Goal: Navigation & Orientation: Find specific page/section

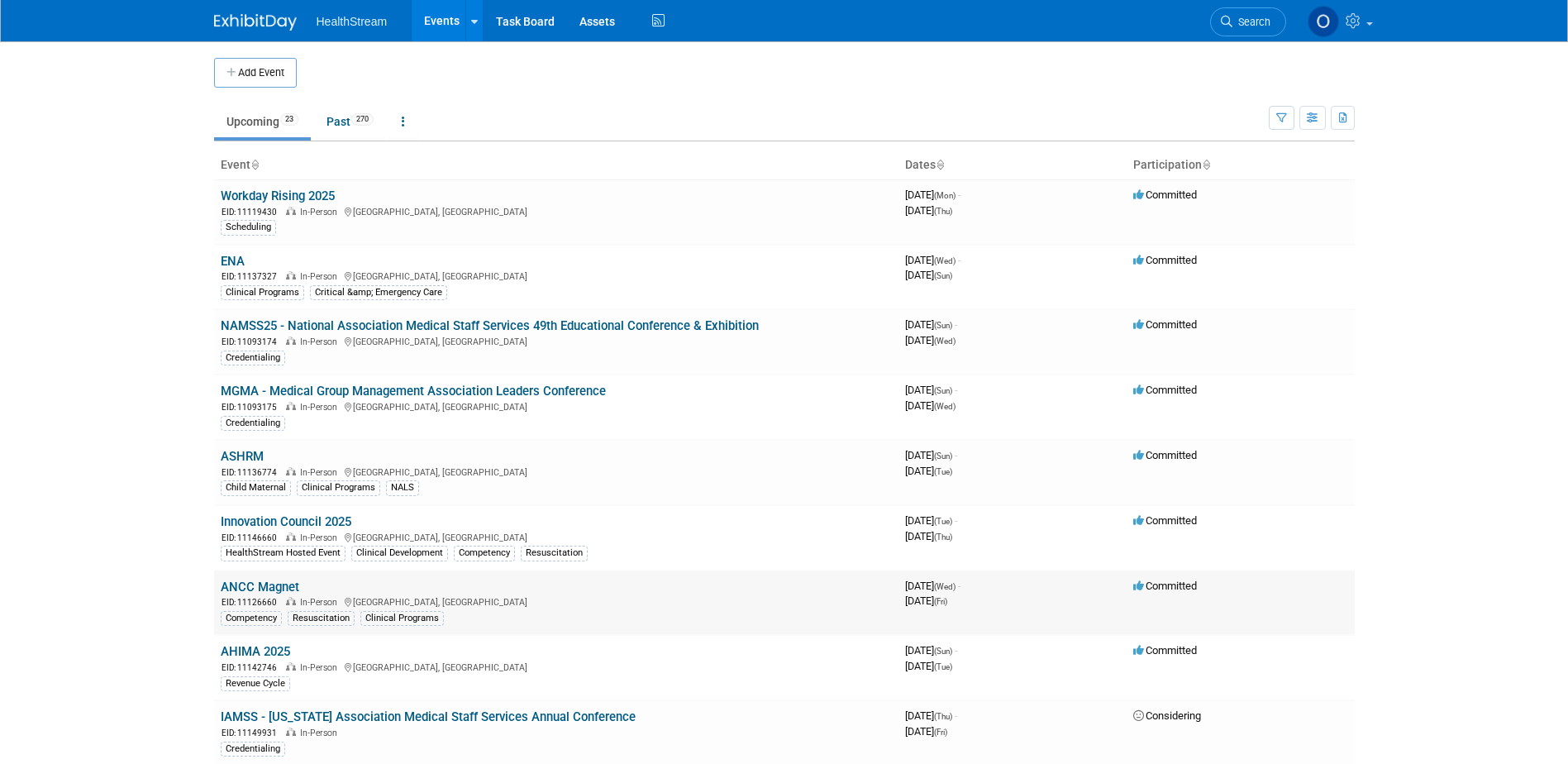
click at [256, 588] on link "ANCC Magnet" at bounding box center [260, 586] width 79 height 15
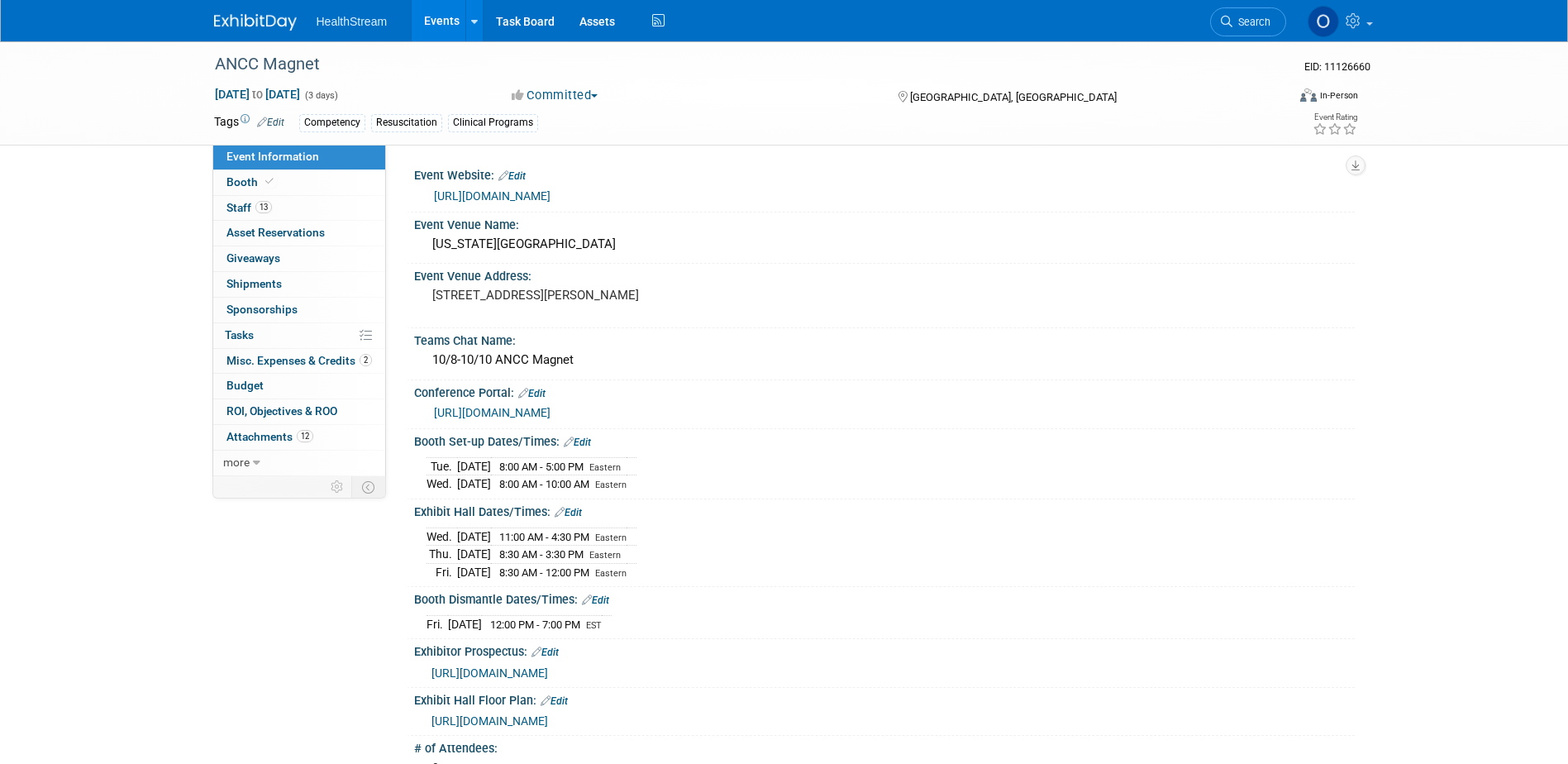
click at [433, 19] on link "Events" at bounding box center [441, 21] width 60 height 41
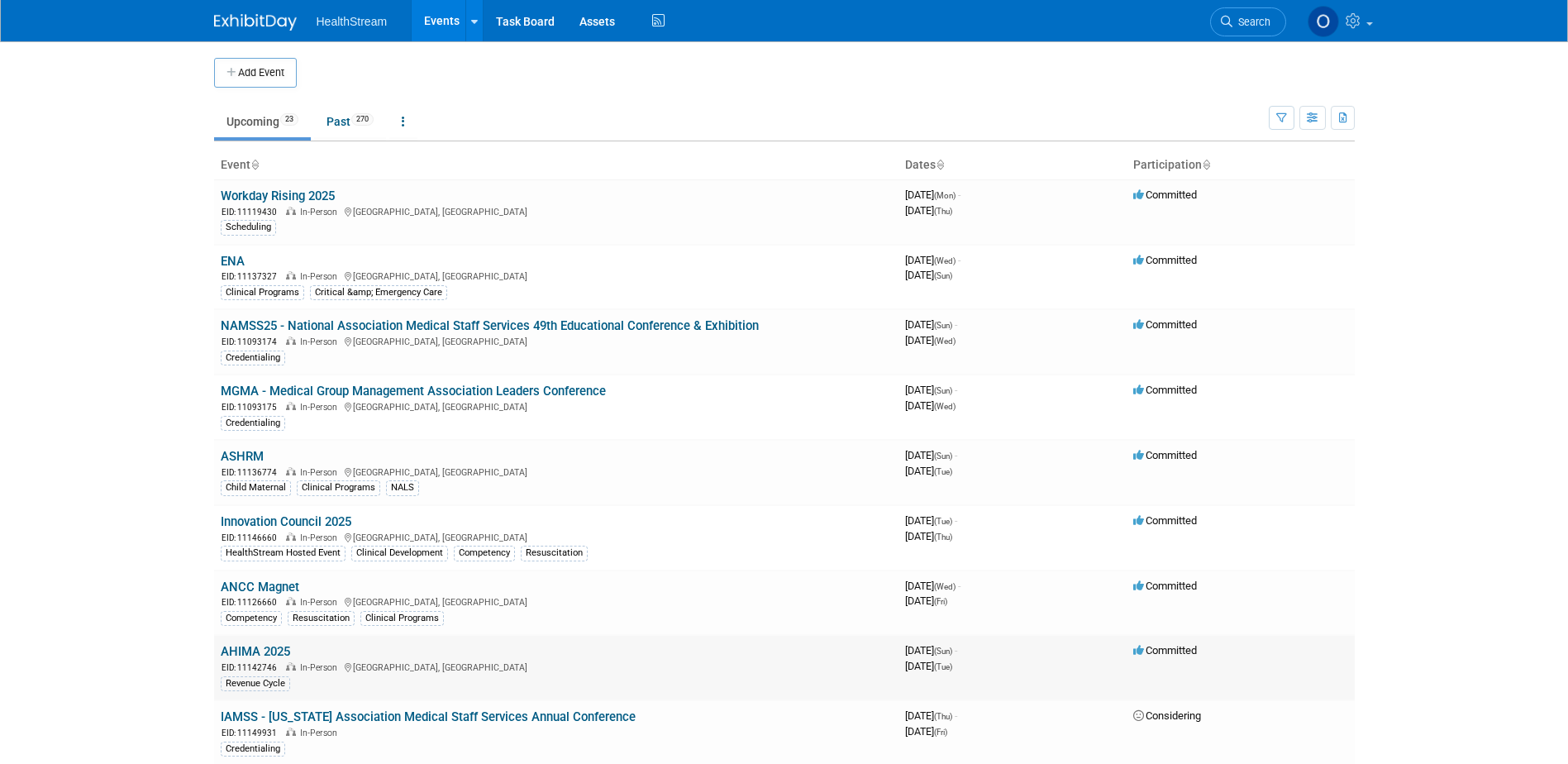
click at [248, 652] on link "AHIMA 2025" at bounding box center [255, 651] width 70 height 15
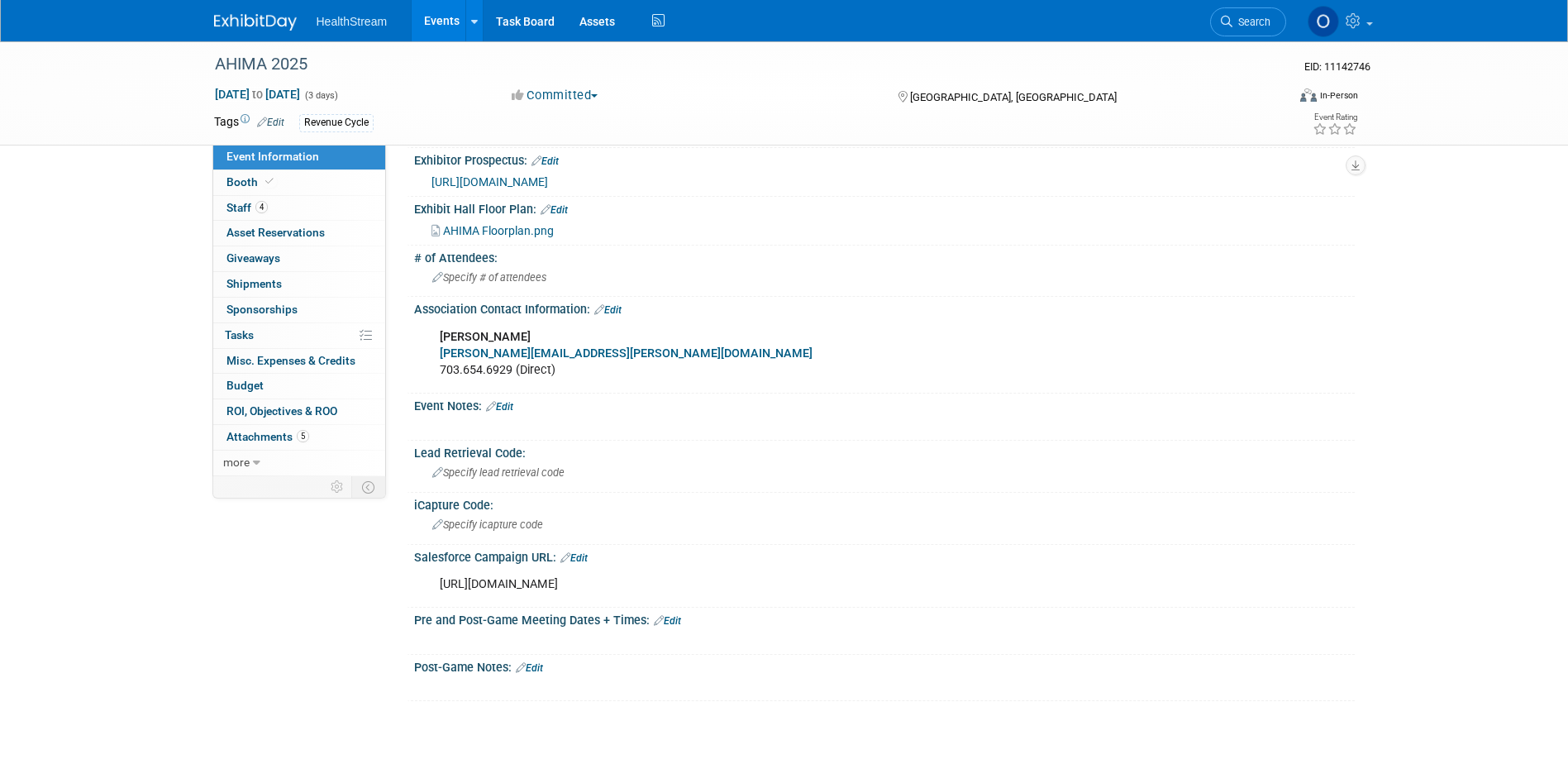
scroll to position [638, 0]
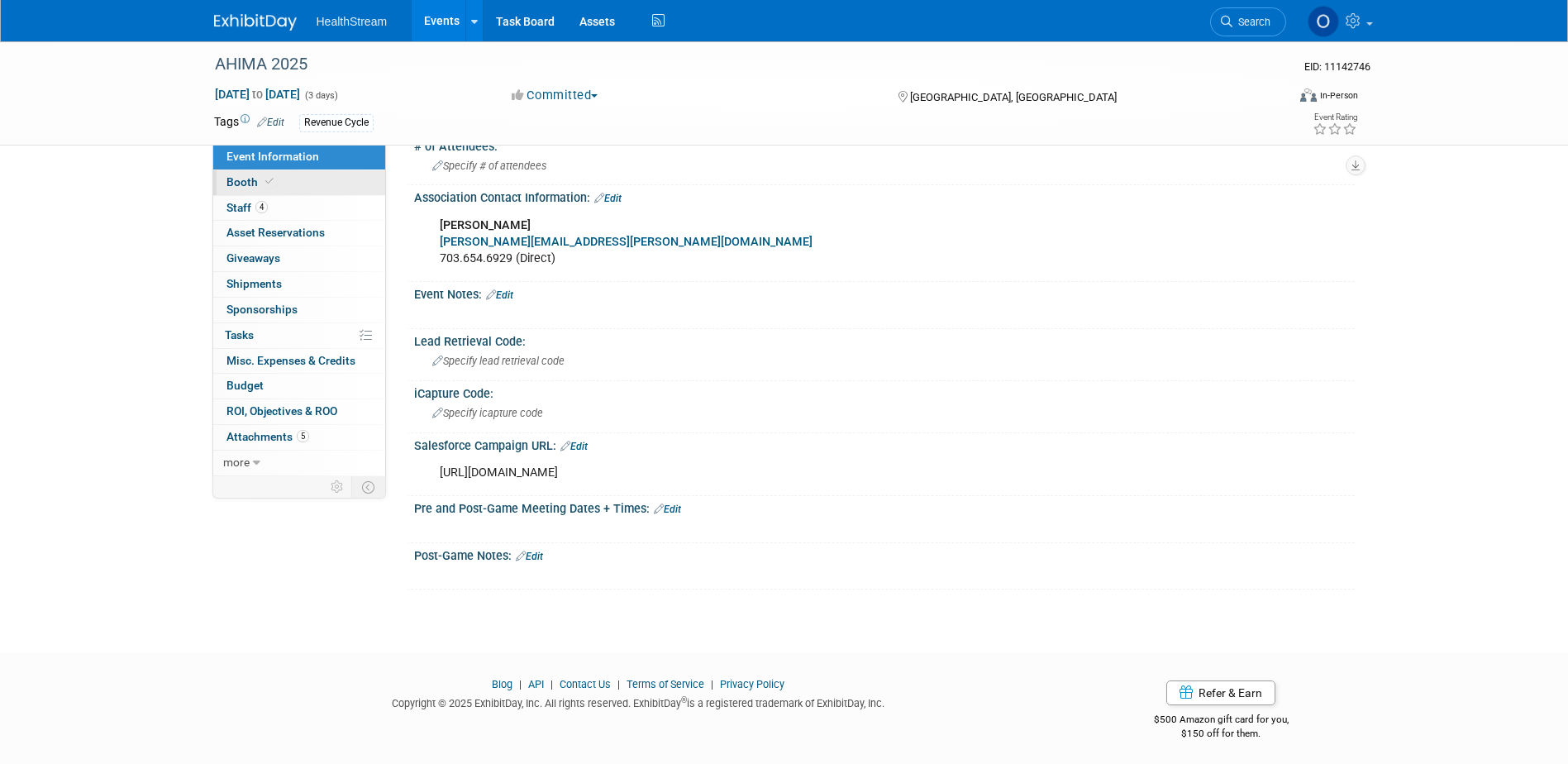
click at [276, 177] on link "Booth" at bounding box center [298, 182] width 172 height 25
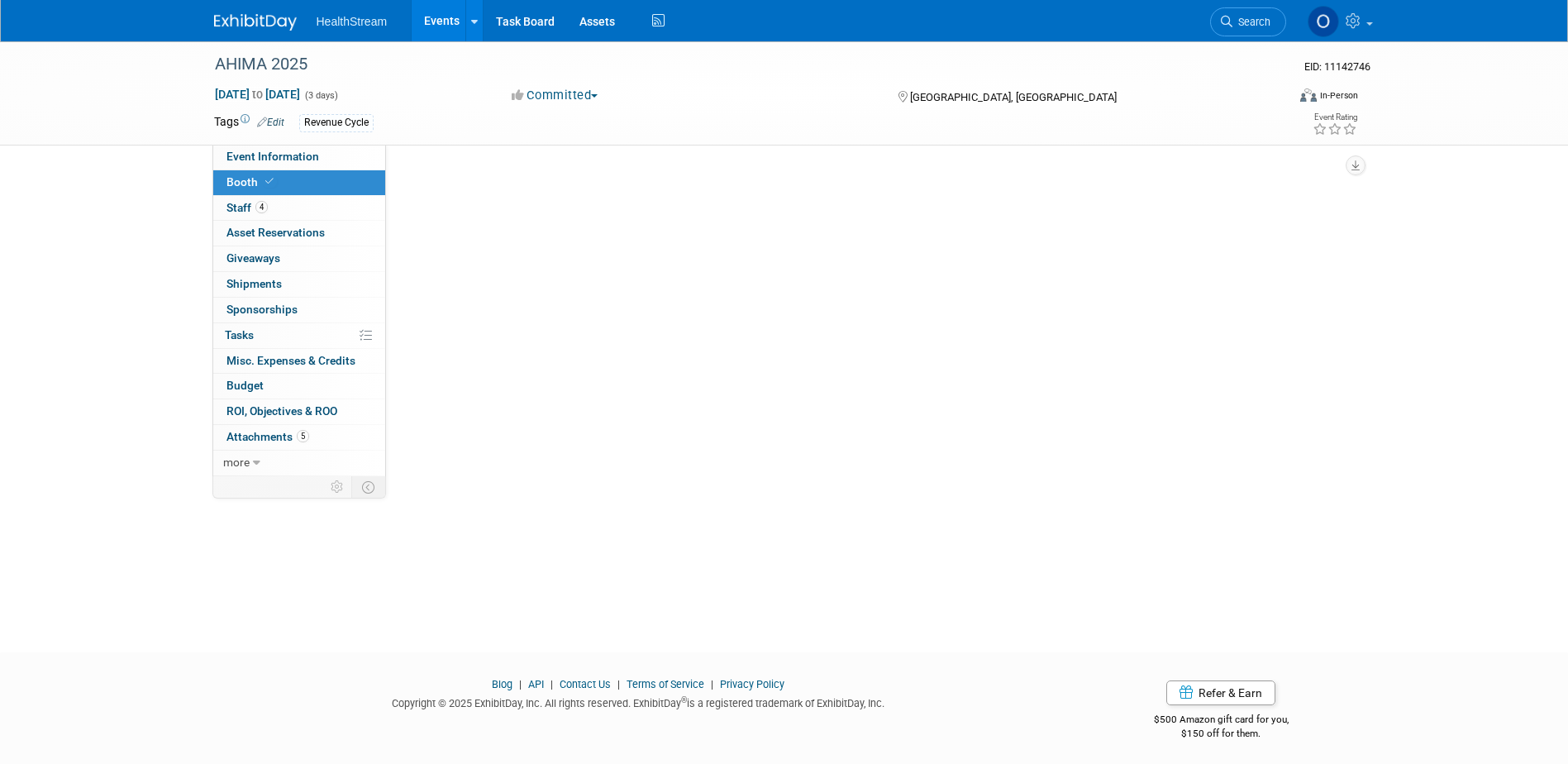
scroll to position [0, 0]
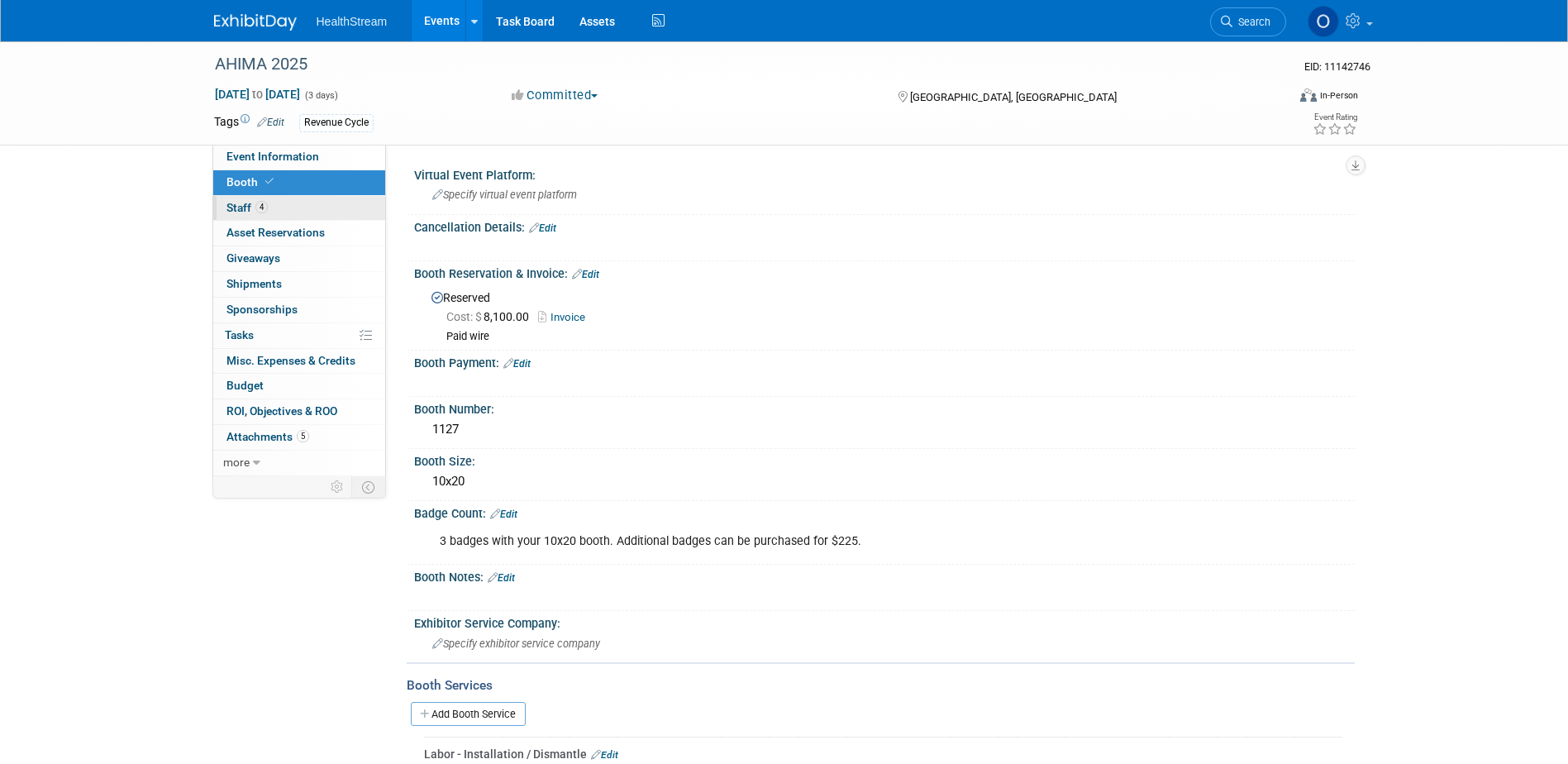
click at [286, 209] on link "4 Staff 4" at bounding box center [298, 208] width 172 height 25
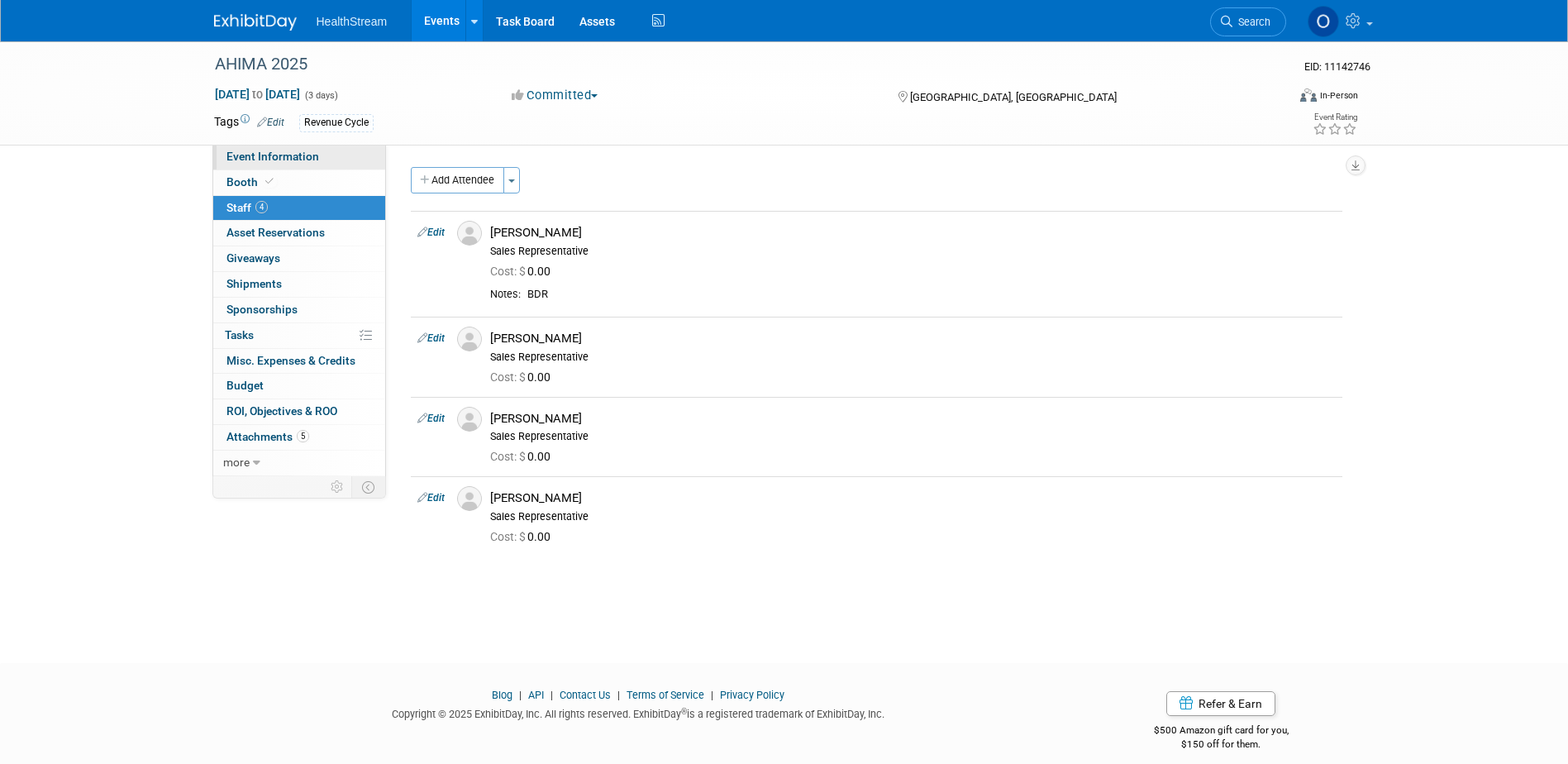
click at [268, 150] on span "Event Information" at bounding box center [273, 155] width 92 height 13
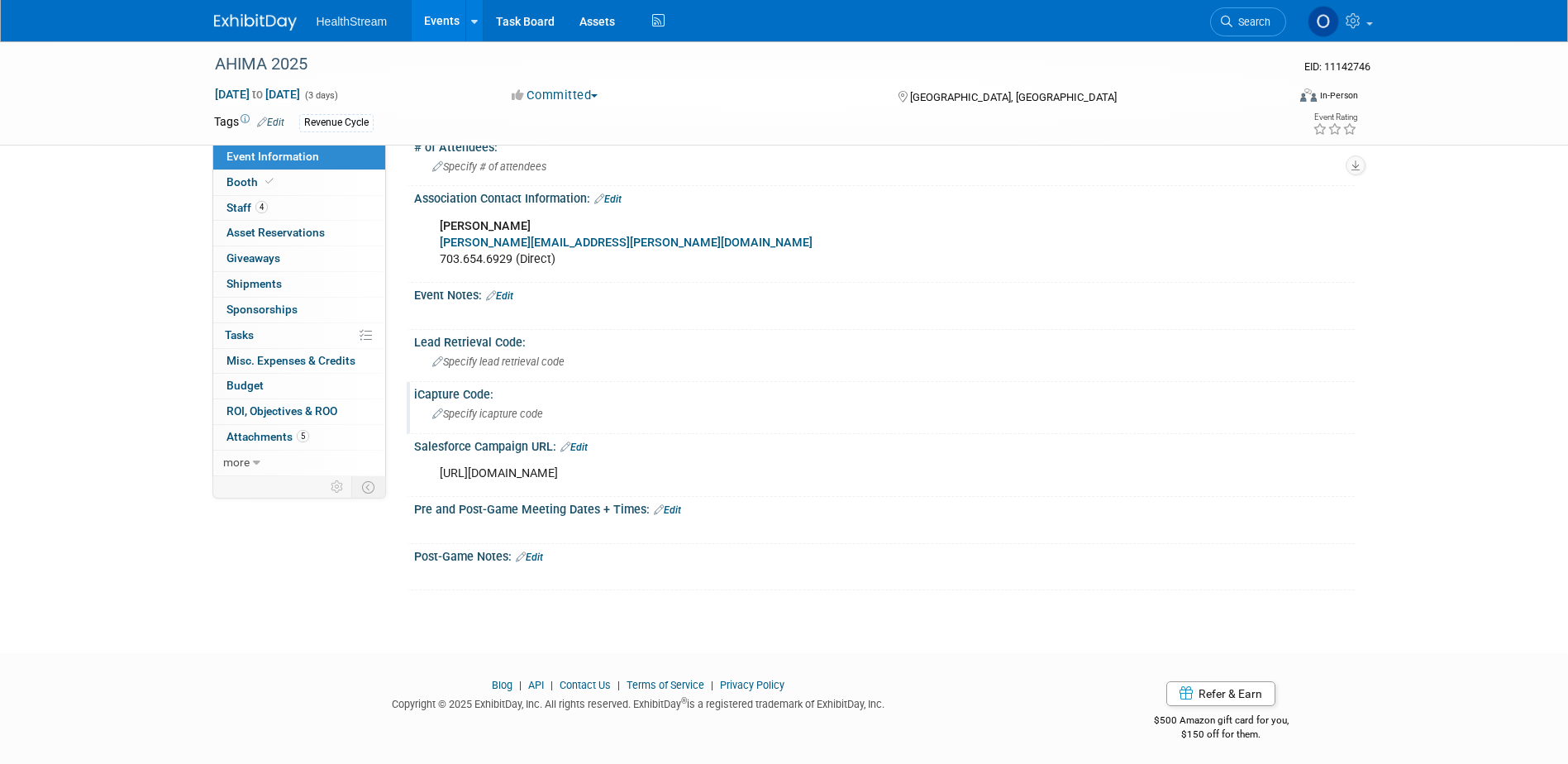
scroll to position [638, 0]
